Goal: Task Accomplishment & Management: Manage account settings

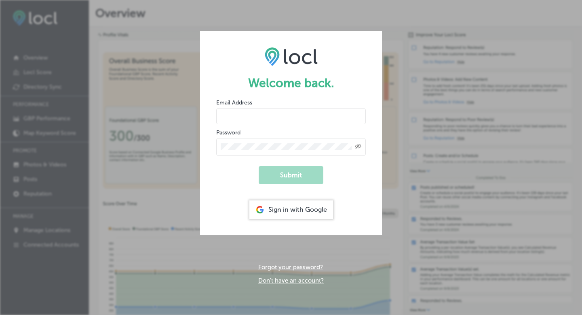
type input "[PERSON_NAME][EMAIL_ADDRESS][DOMAIN_NAME]"
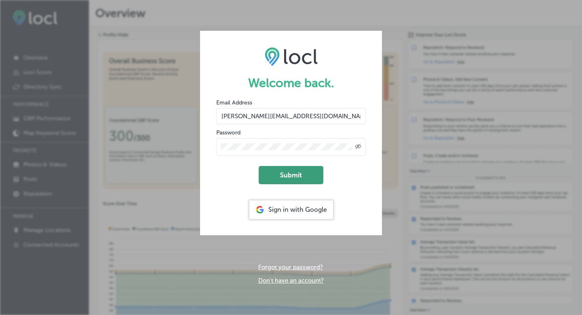
click at [300, 174] on button "Submit" at bounding box center [291, 175] width 65 height 18
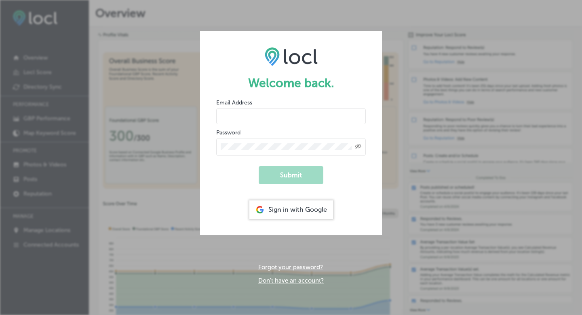
type input "[PERSON_NAME][EMAIL_ADDRESS][DOMAIN_NAME]"
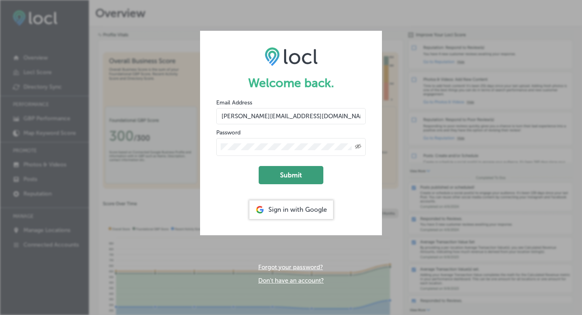
click at [283, 175] on button "Submit" at bounding box center [291, 175] width 65 height 18
